Goal: Navigation & Orientation: Find specific page/section

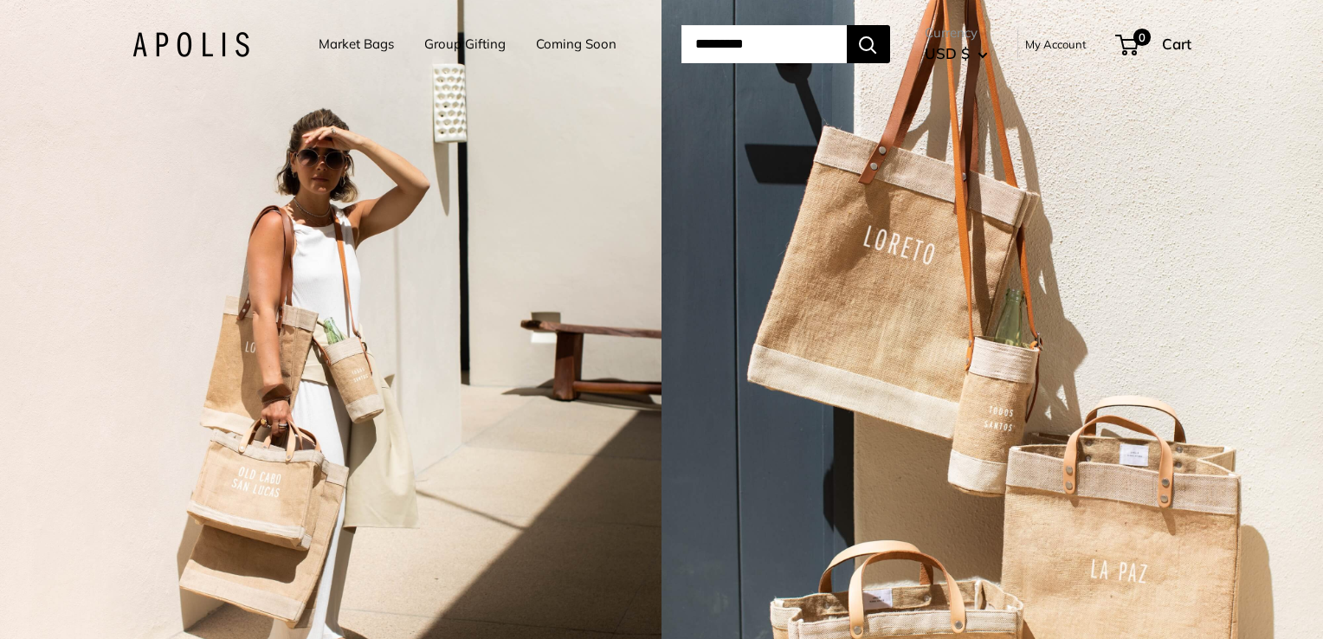
click at [326, 40] on link "Market Bags" at bounding box center [356, 44] width 75 height 24
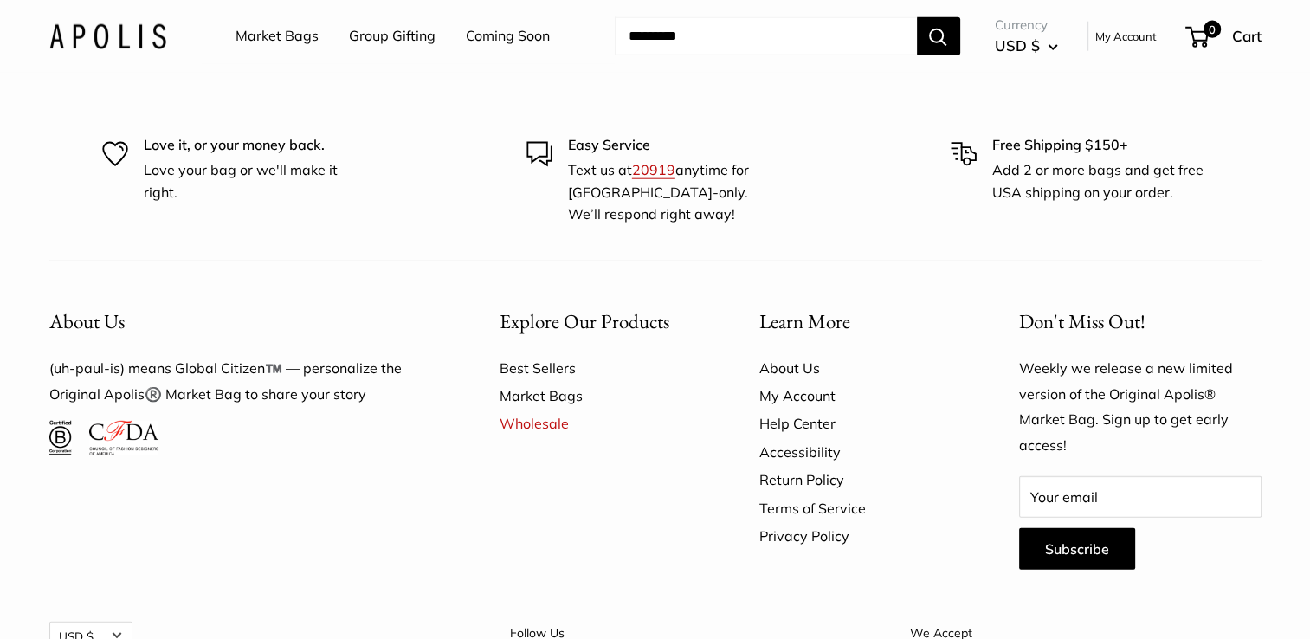
scroll to position [4339, 0]
